Goal: Book appointment/travel/reservation

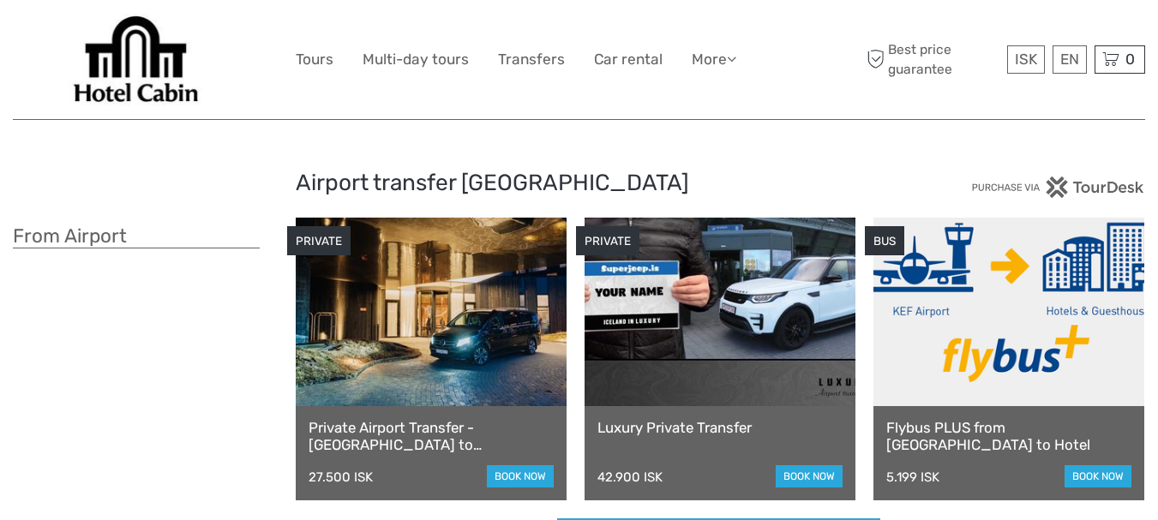
scroll to position [86, 0]
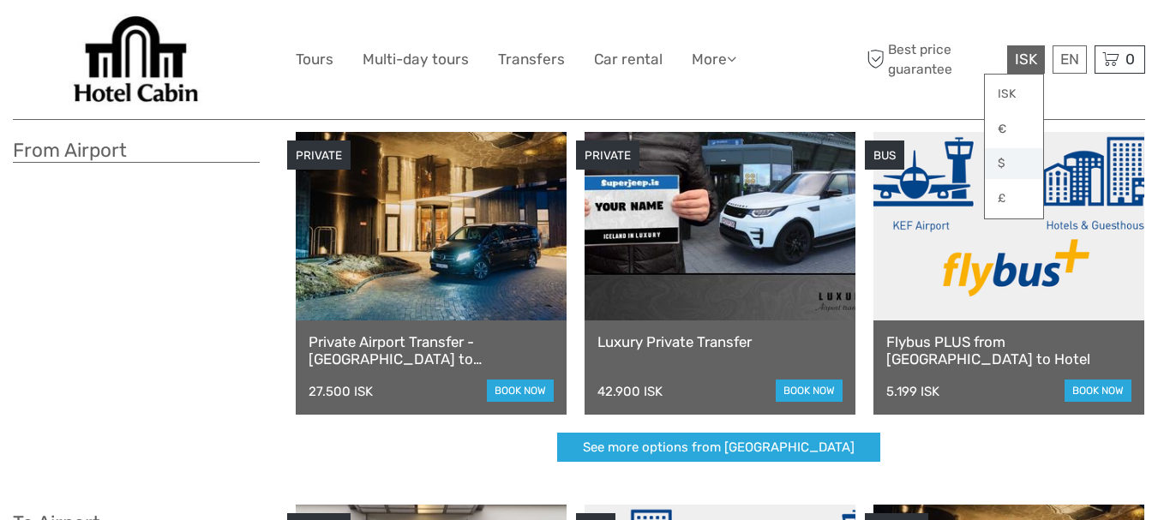
click at [1005, 166] on link "$" at bounding box center [1014, 163] width 58 height 31
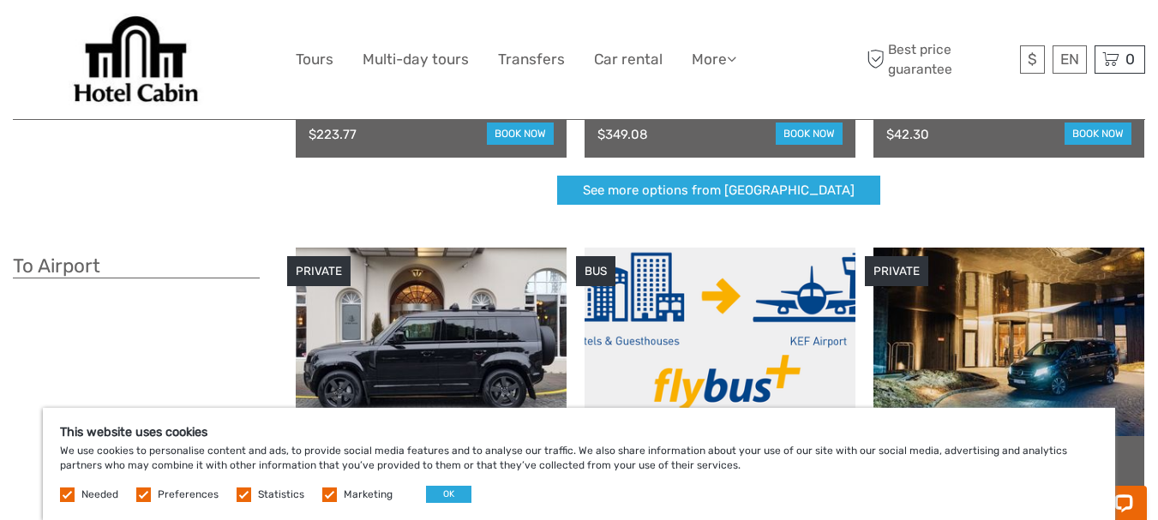
scroll to position [514, 0]
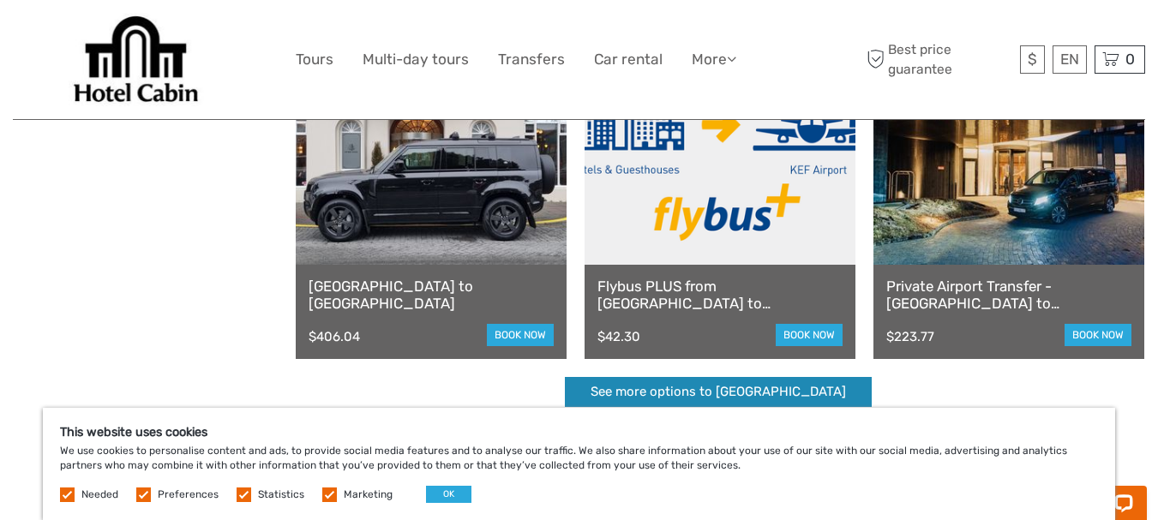
click at [674, 393] on link "See more options to Keflavík airport" at bounding box center [718, 392] width 307 height 30
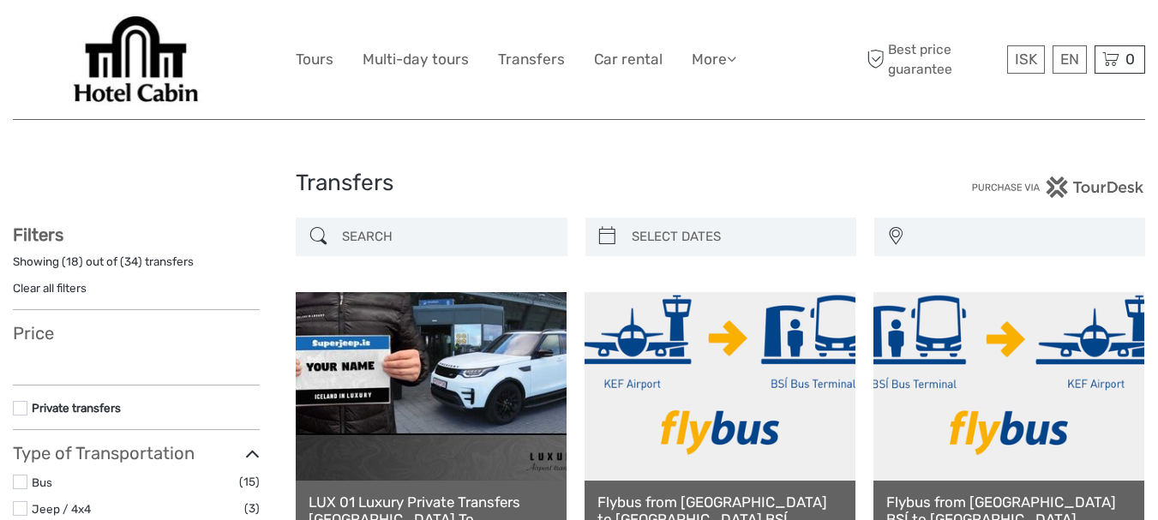
select select
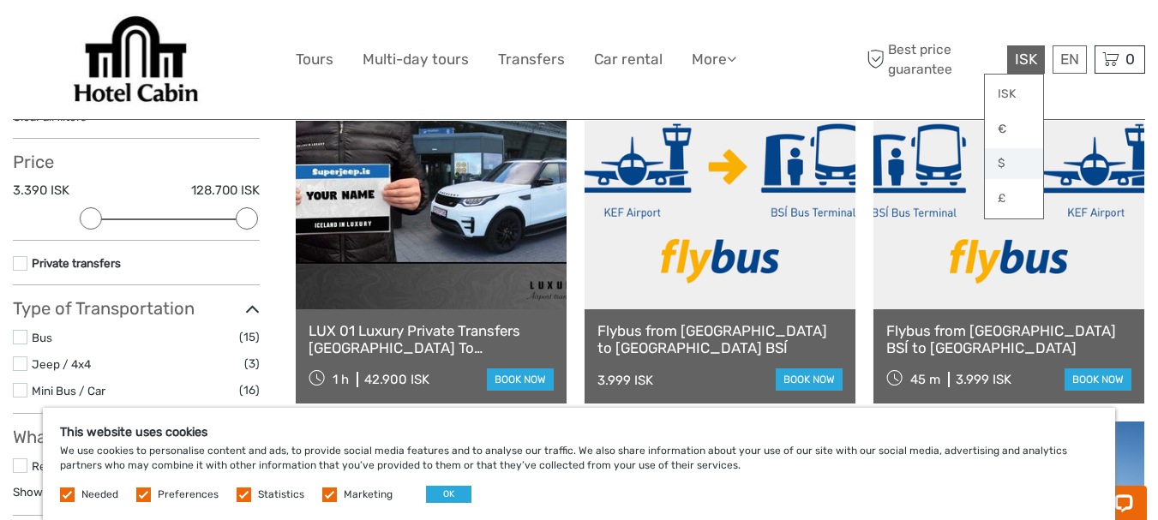
click at [999, 167] on link "$" at bounding box center [1014, 163] width 58 height 31
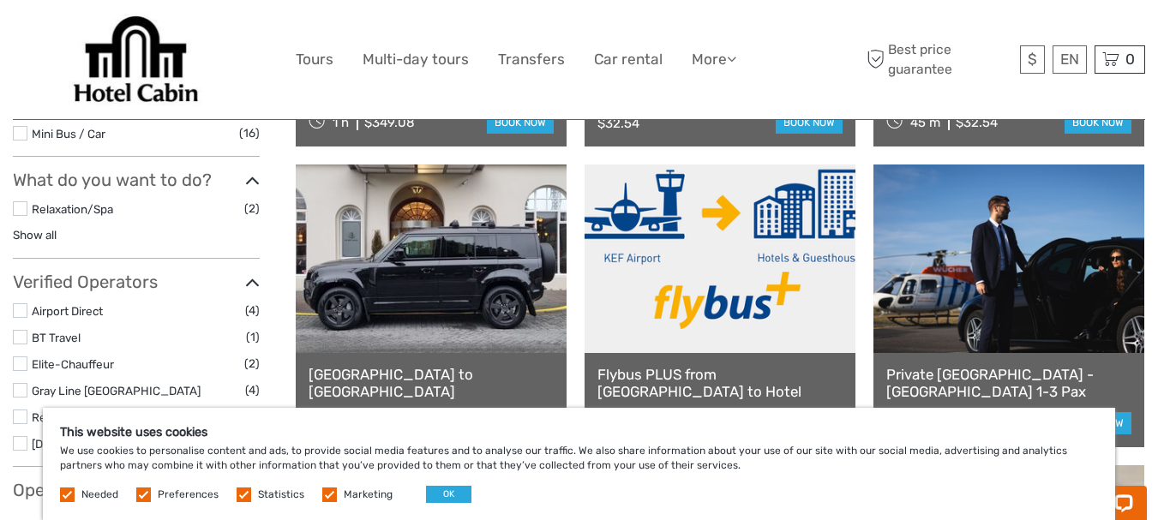
scroll to position [514, 0]
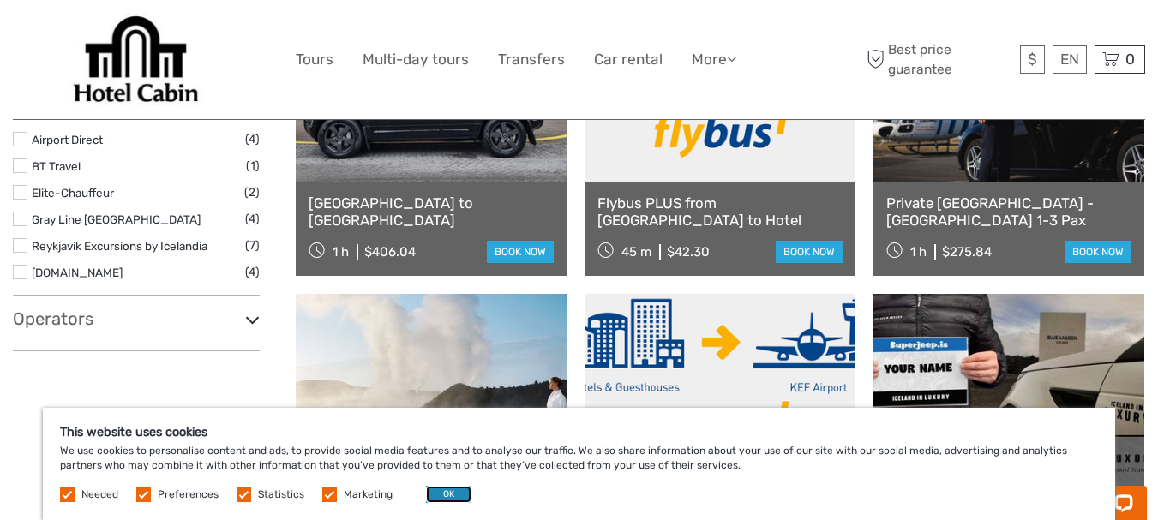
click at [441, 489] on button "OK" at bounding box center [448, 494] width 45 height 17
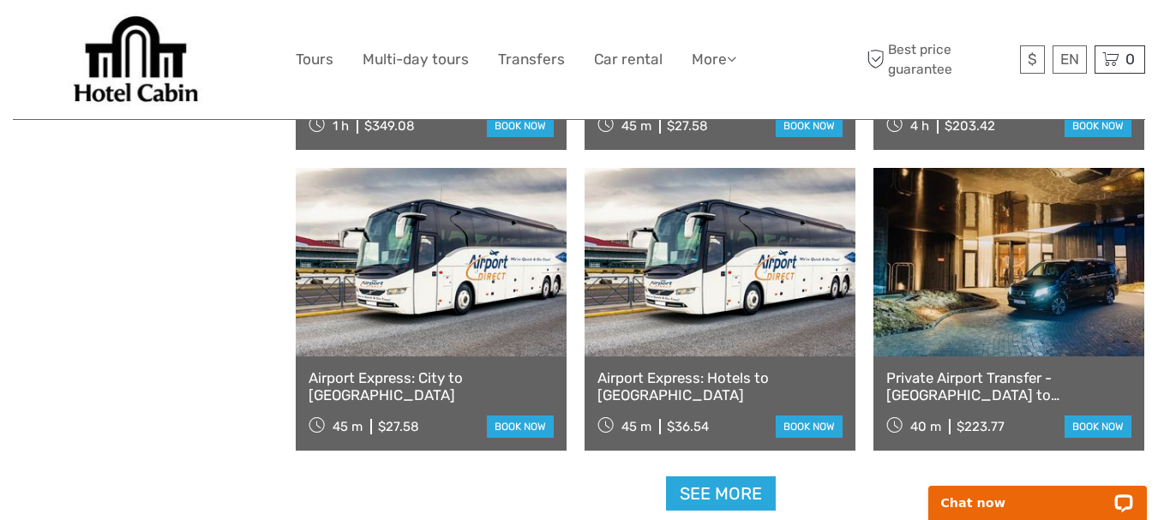
scroll to position [1886, 0]
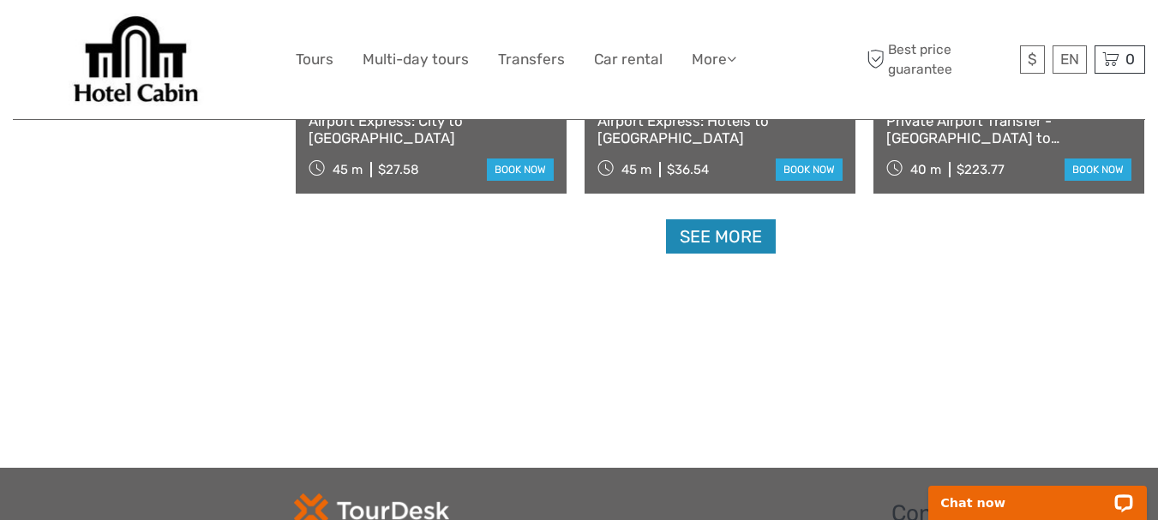
click at [703, 243] on link "See more" at bounding box center [721, 236] width 110 height 35
